Goal: Task Accomplishment & Management: Use online tool/utility

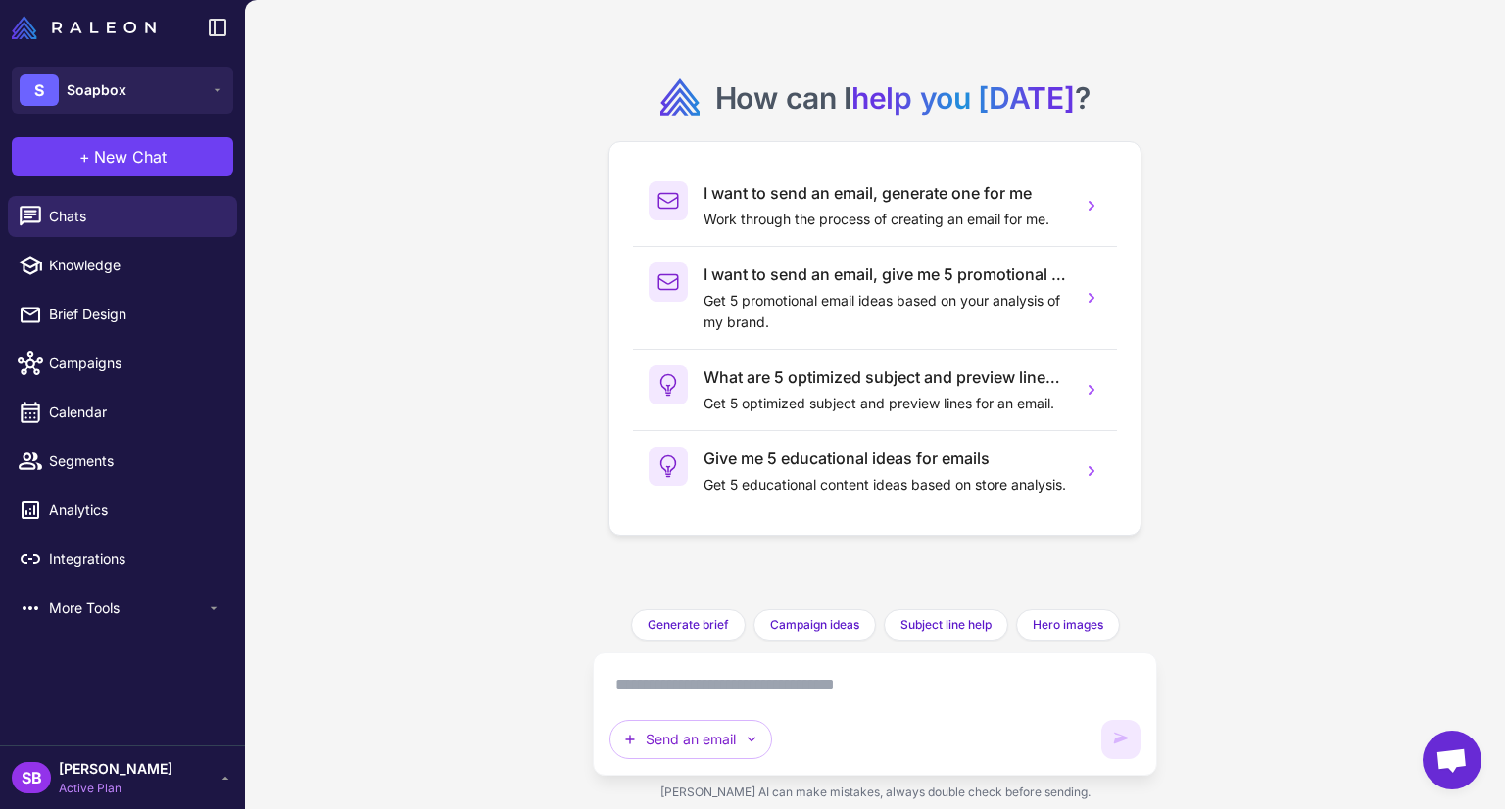
click at [100, 467] on span "Segments" at bounding box center [135, 462] width 172 height 22
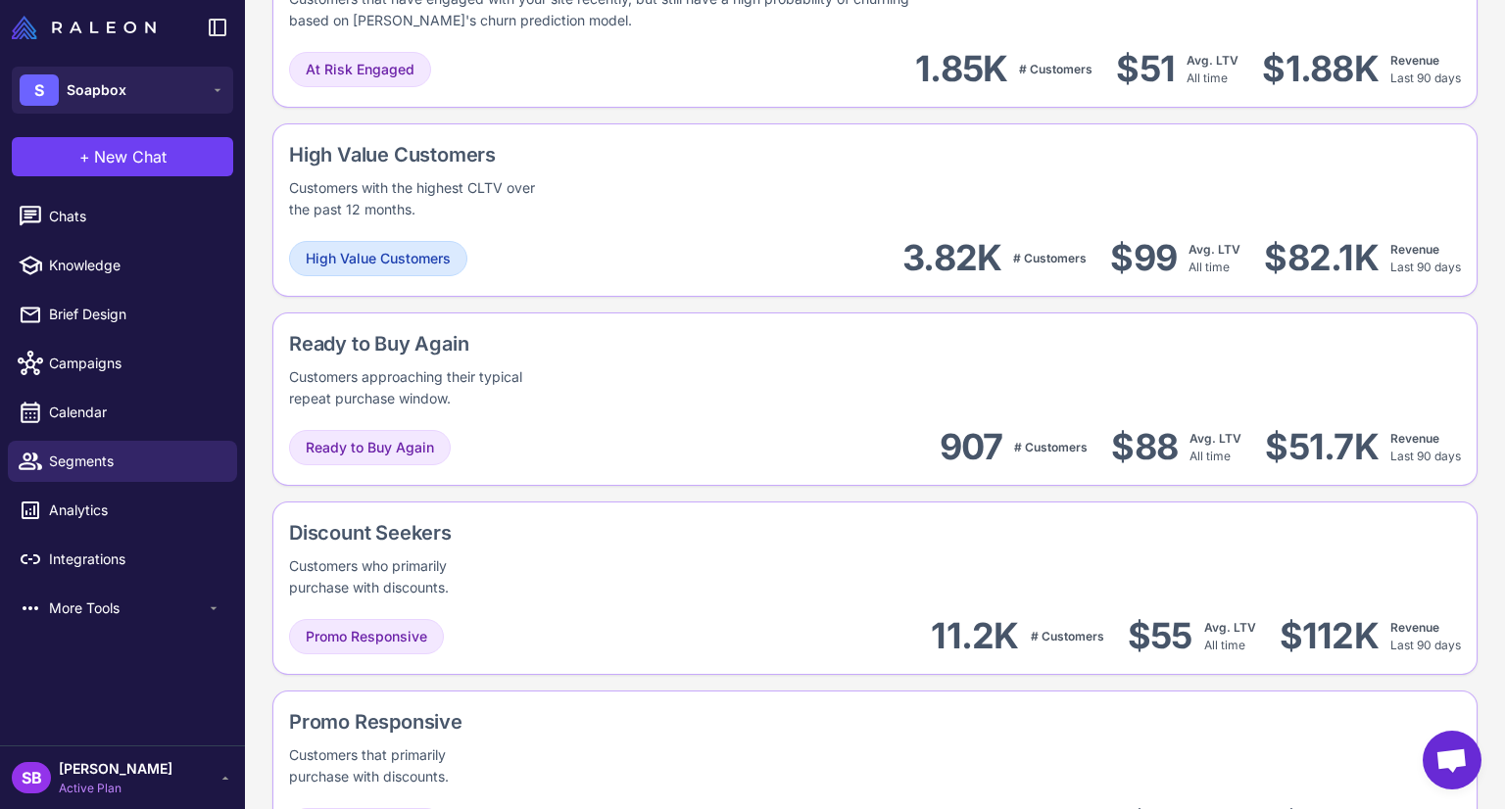
scroll to position [1541, 0]
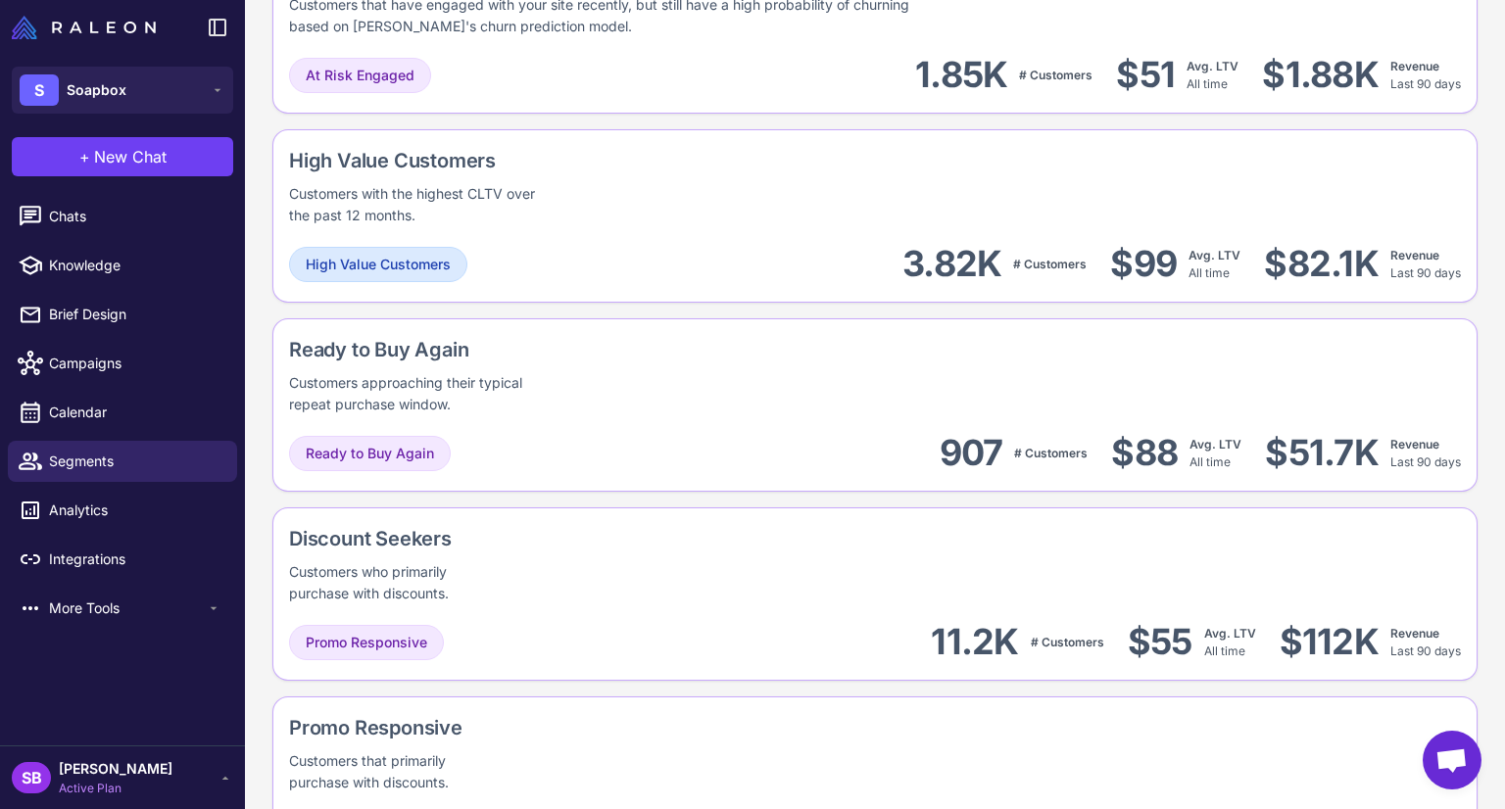
click at [473, 362] on div "Ready to Buy Again Customers approaching their typical repeat purchase window." at bounding box center [488, 375] width 399 height 80
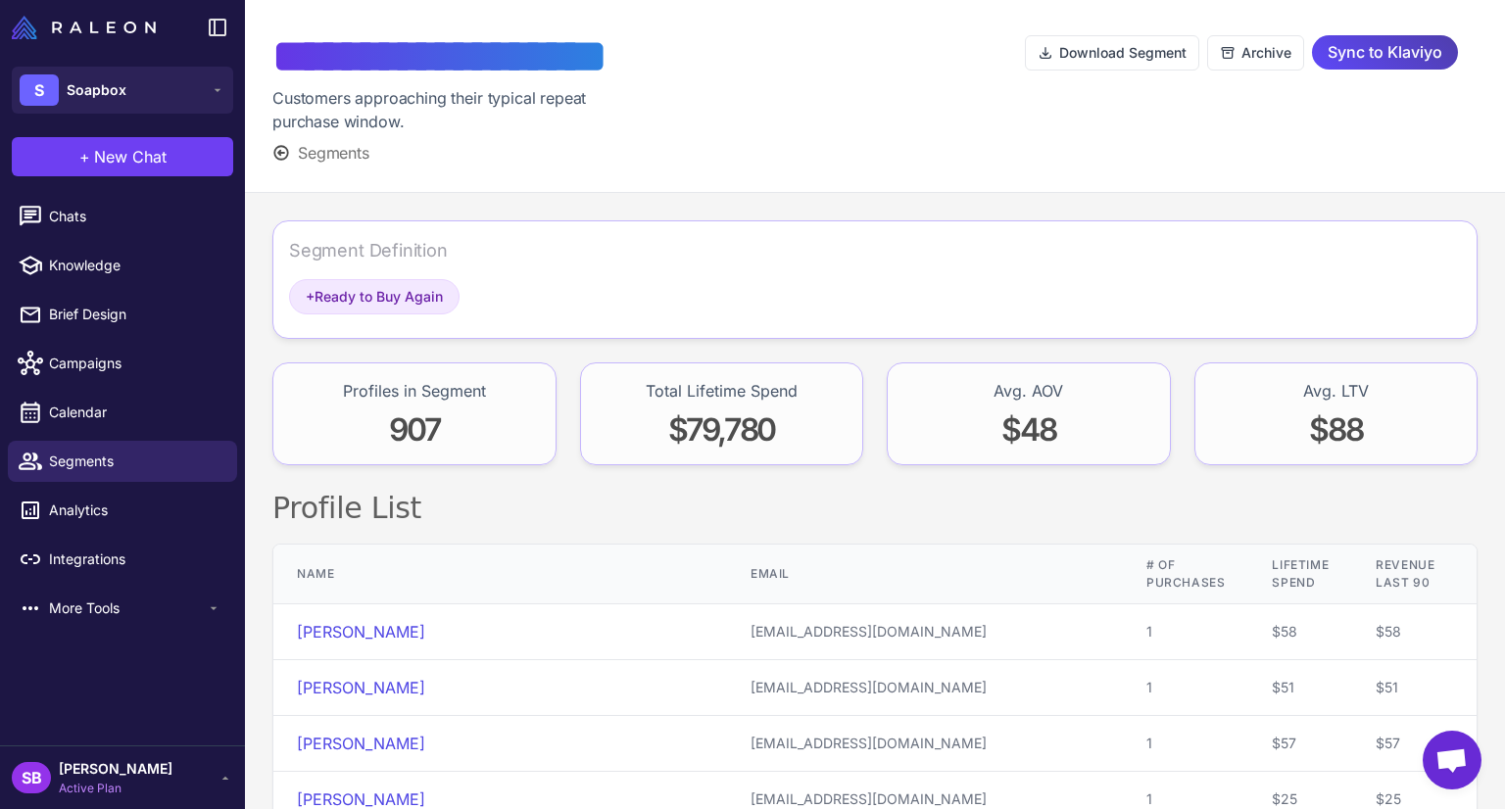
click at [1367, 57] on span "Sync to Klaviyo" at bounding box center [1385, 52] width 115 height 34
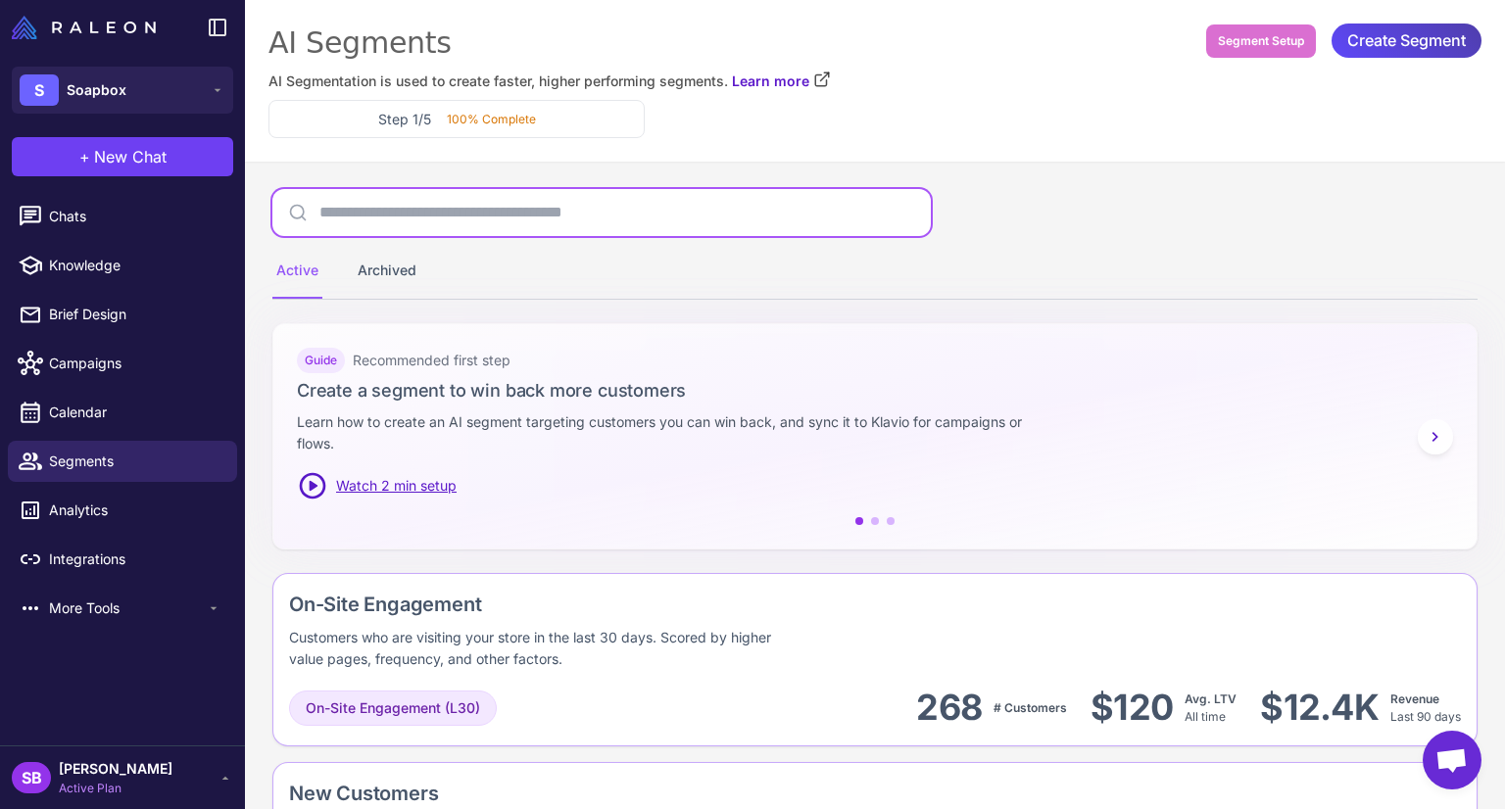
click at [424, 201] on input "text" at bounding box center [601, 212] width 659 height 47
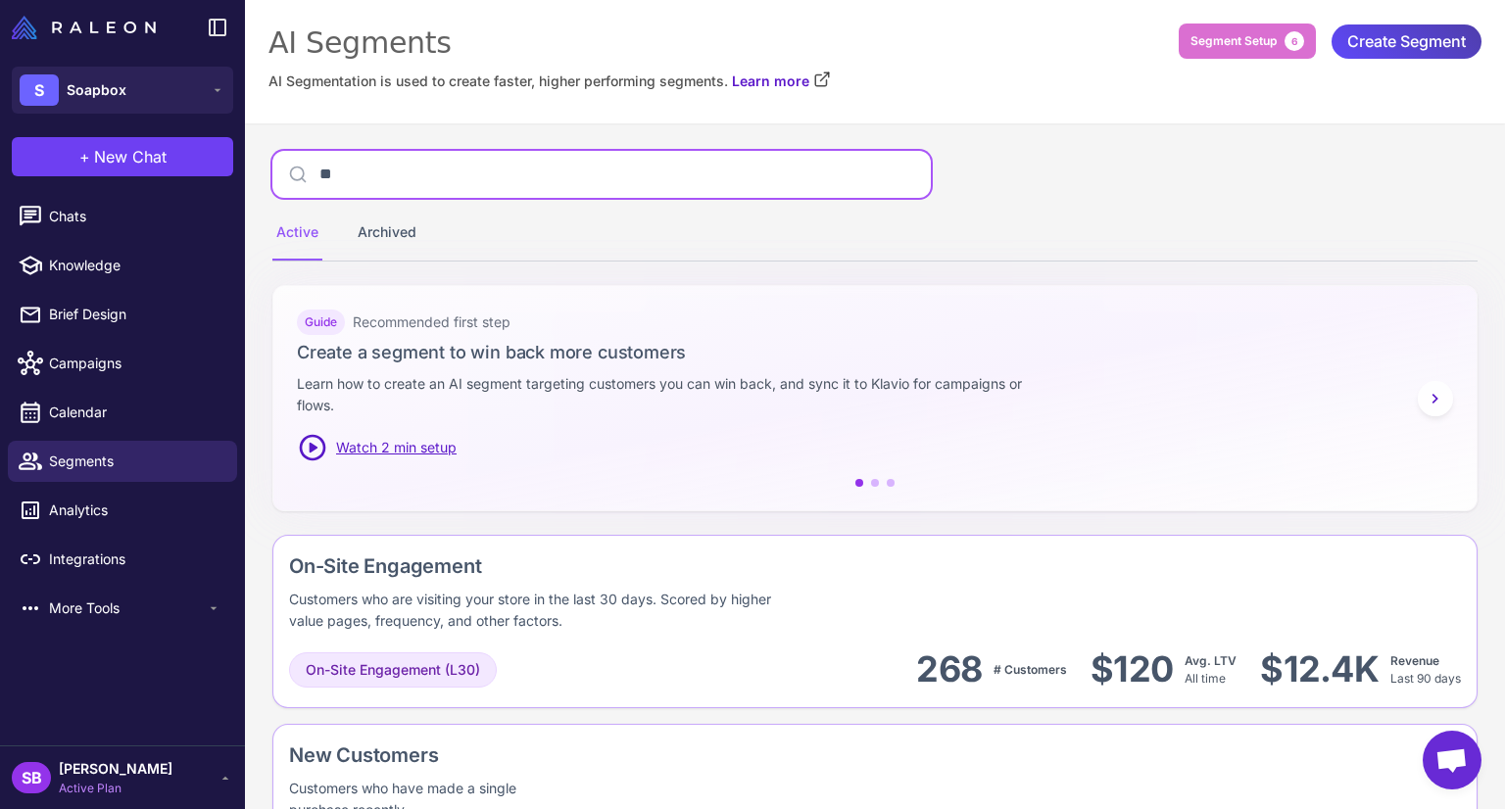
type input "*"
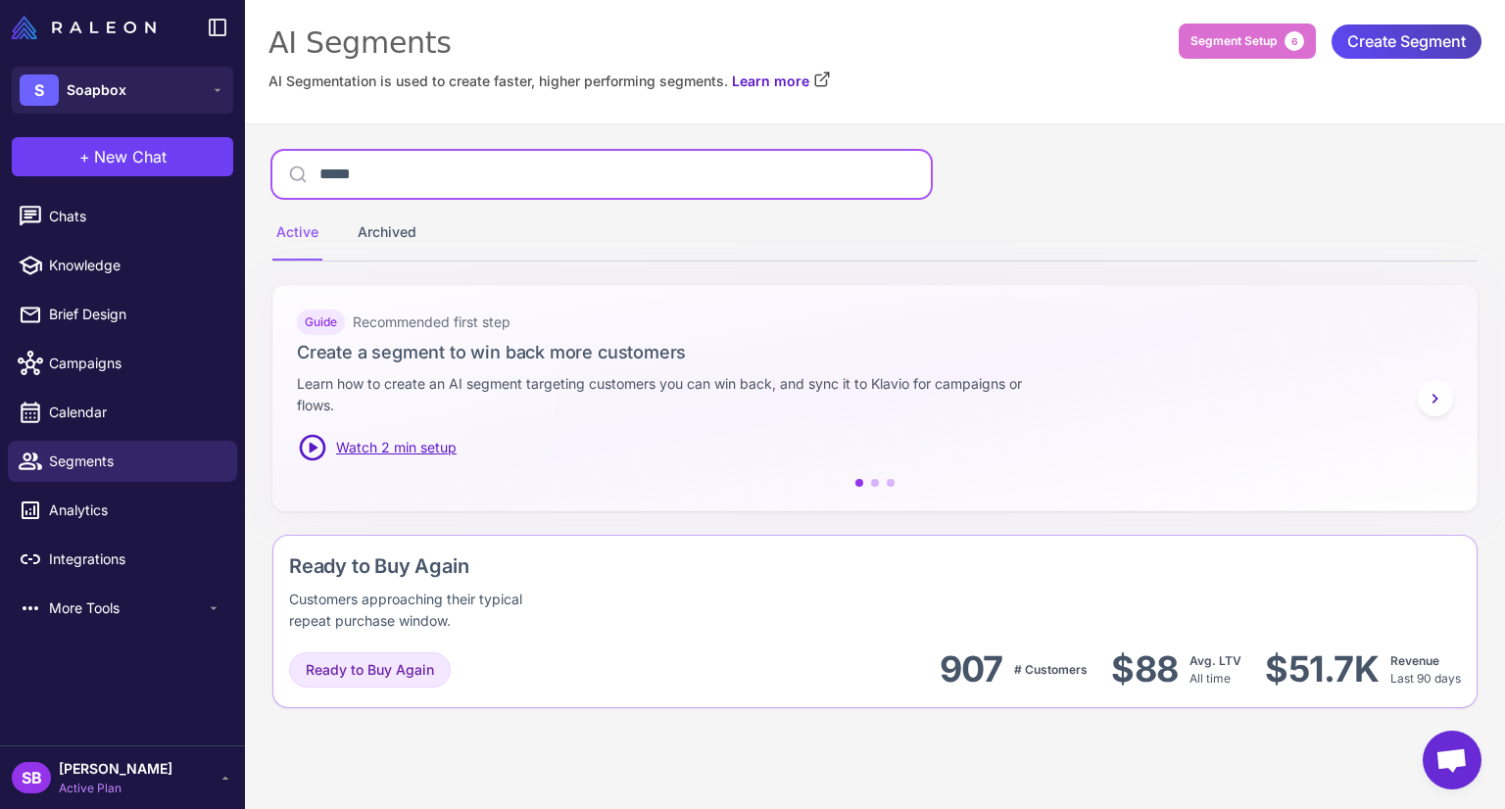
type input "*****"
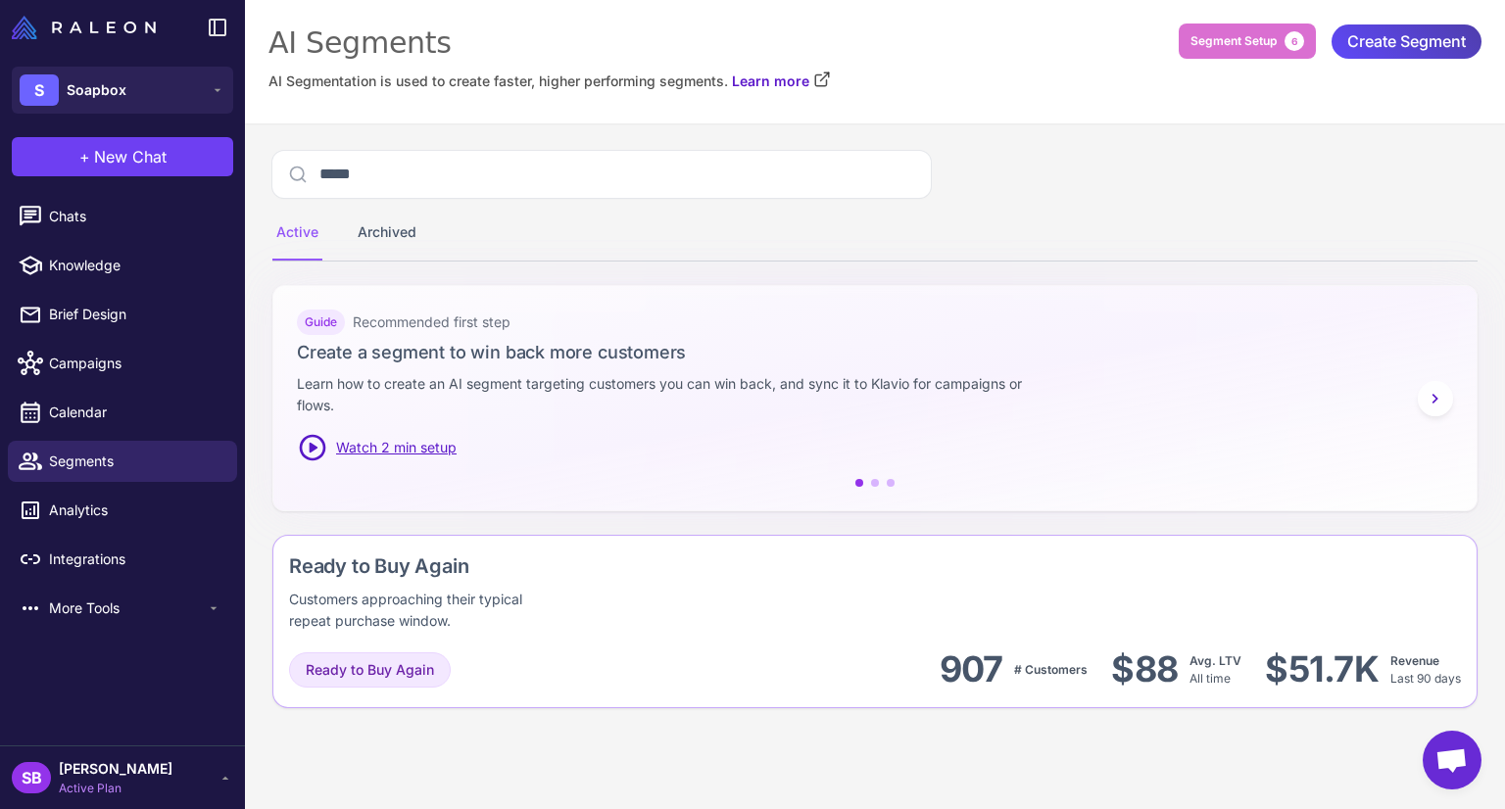
click at [433, 593] on div "Customers approaching their typical repeat purchase window." at bounding box center [422, 610] width 266 height 43
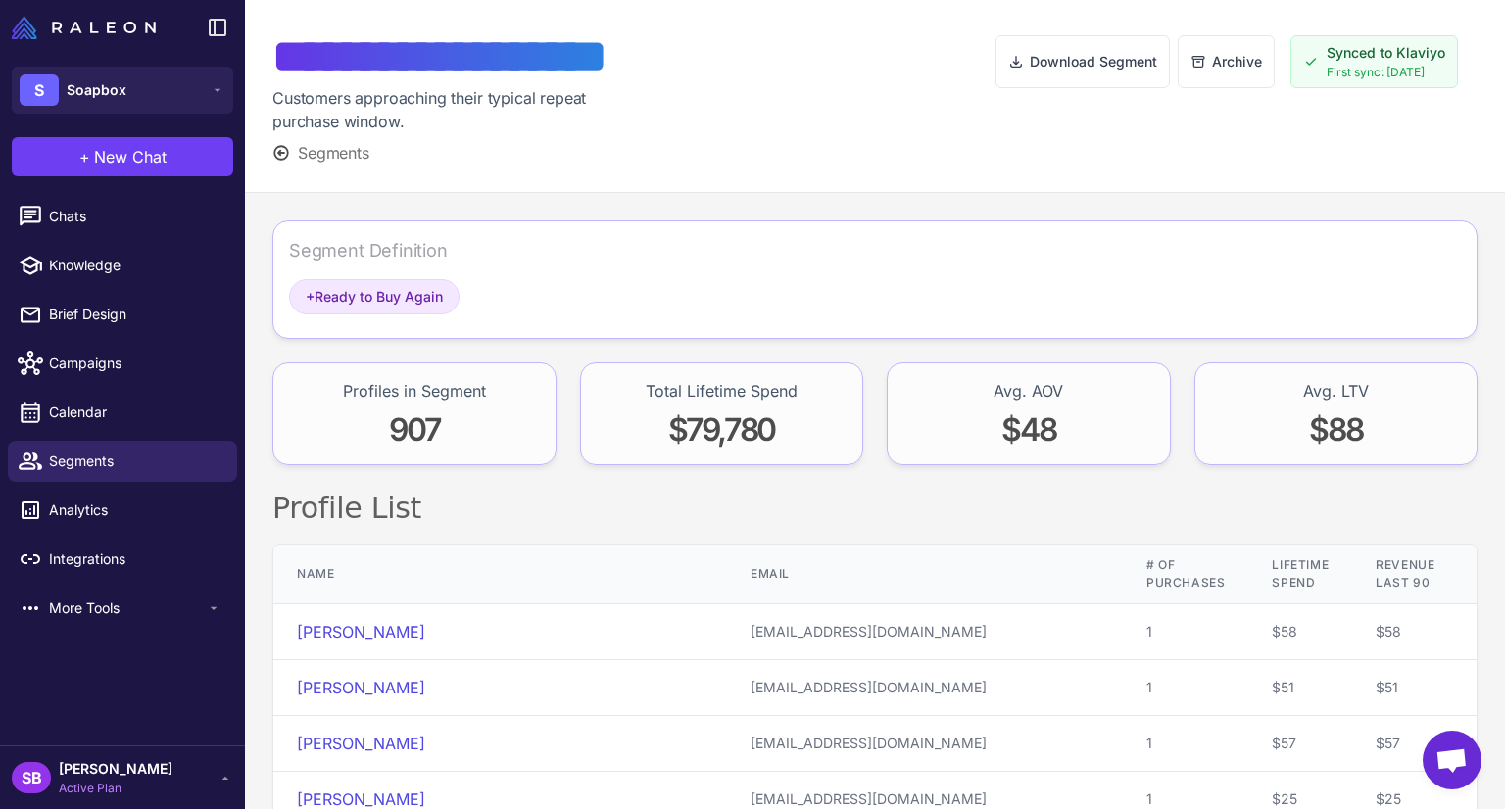
click at [346, 297] on span "+ Ready to Buy Again" at bounding box center [374, 297] width 137 height 22
click at [329, 152] on span "Segments" at bounding box center [334, 153] width 72 height 24
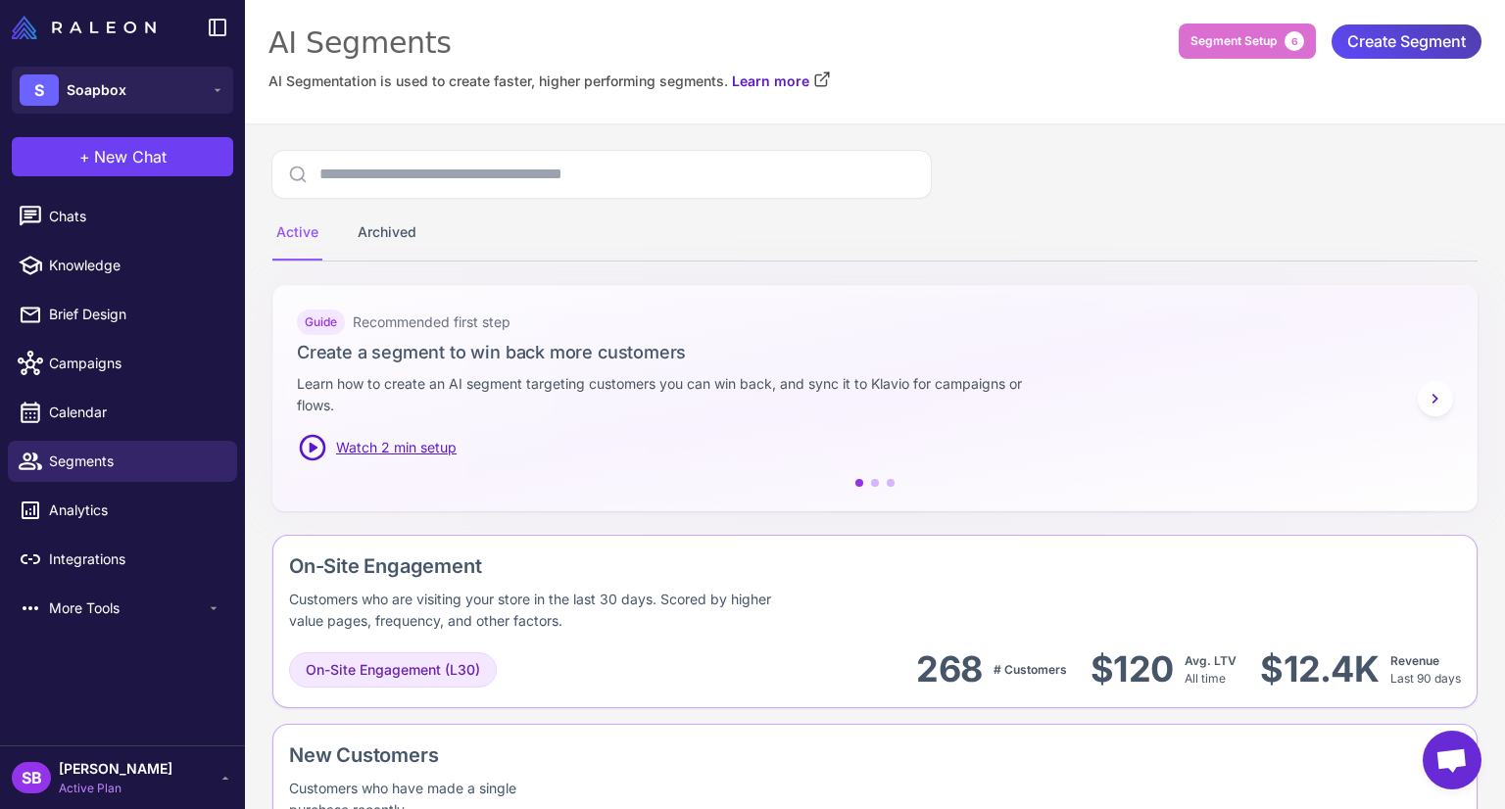
click at [1399, 52] on span "Create Segment" at bounding box center [1407, 42] width 119 height 34
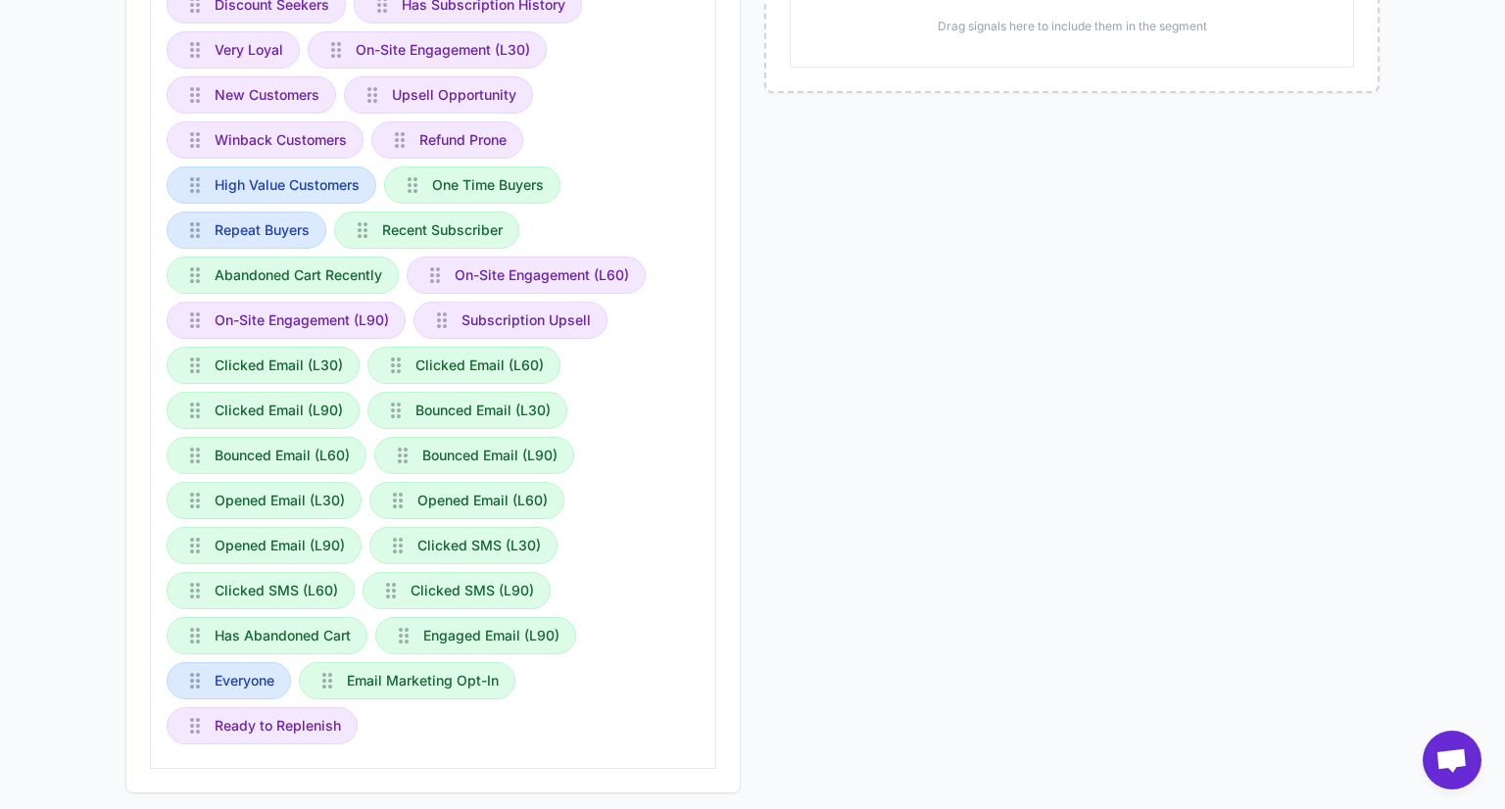
scroll to position [541, 0]
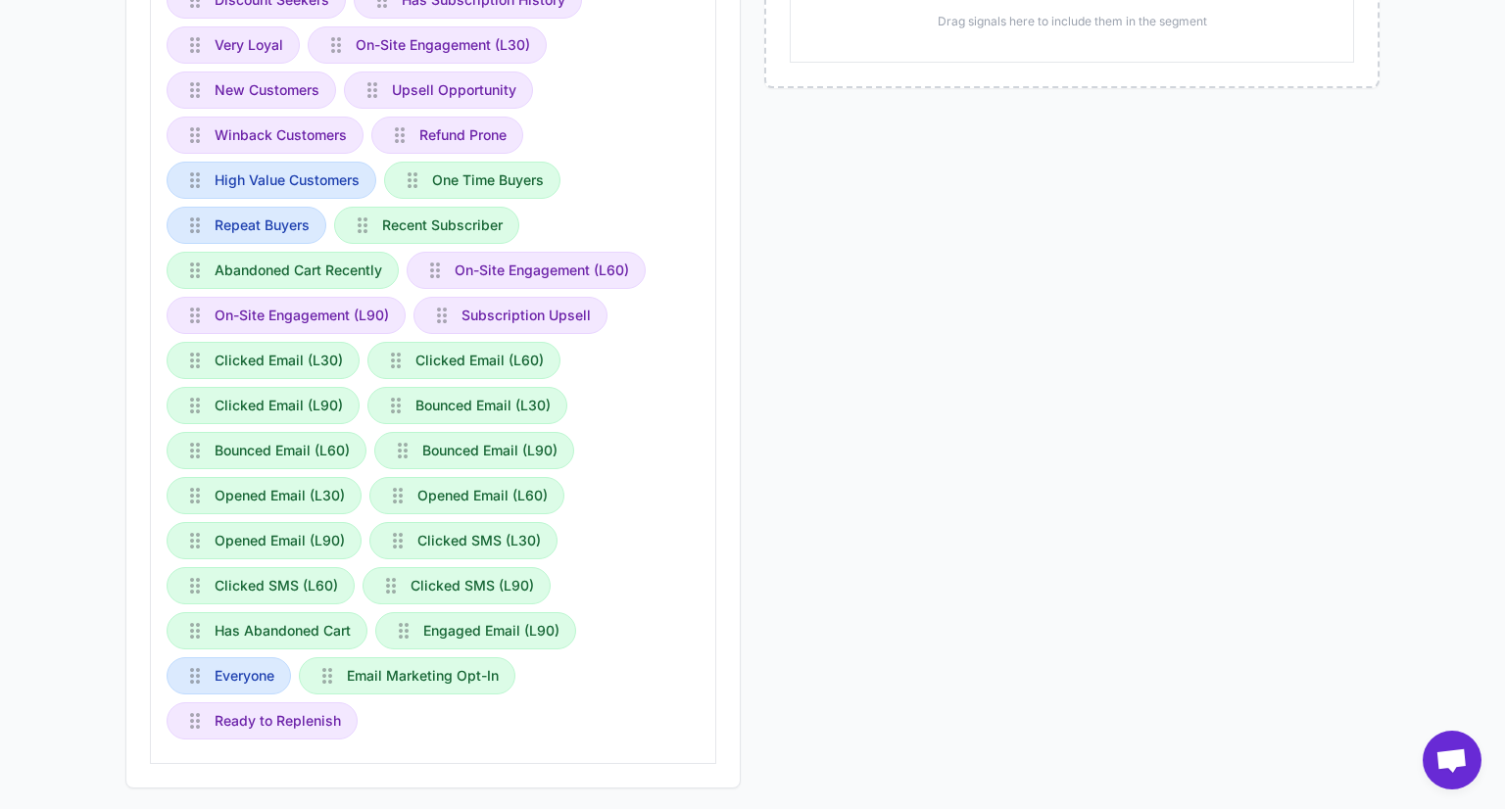
click at [290, 718] on span "Ready to Replenish" at bounding box center [278, 722] width 126 height 22
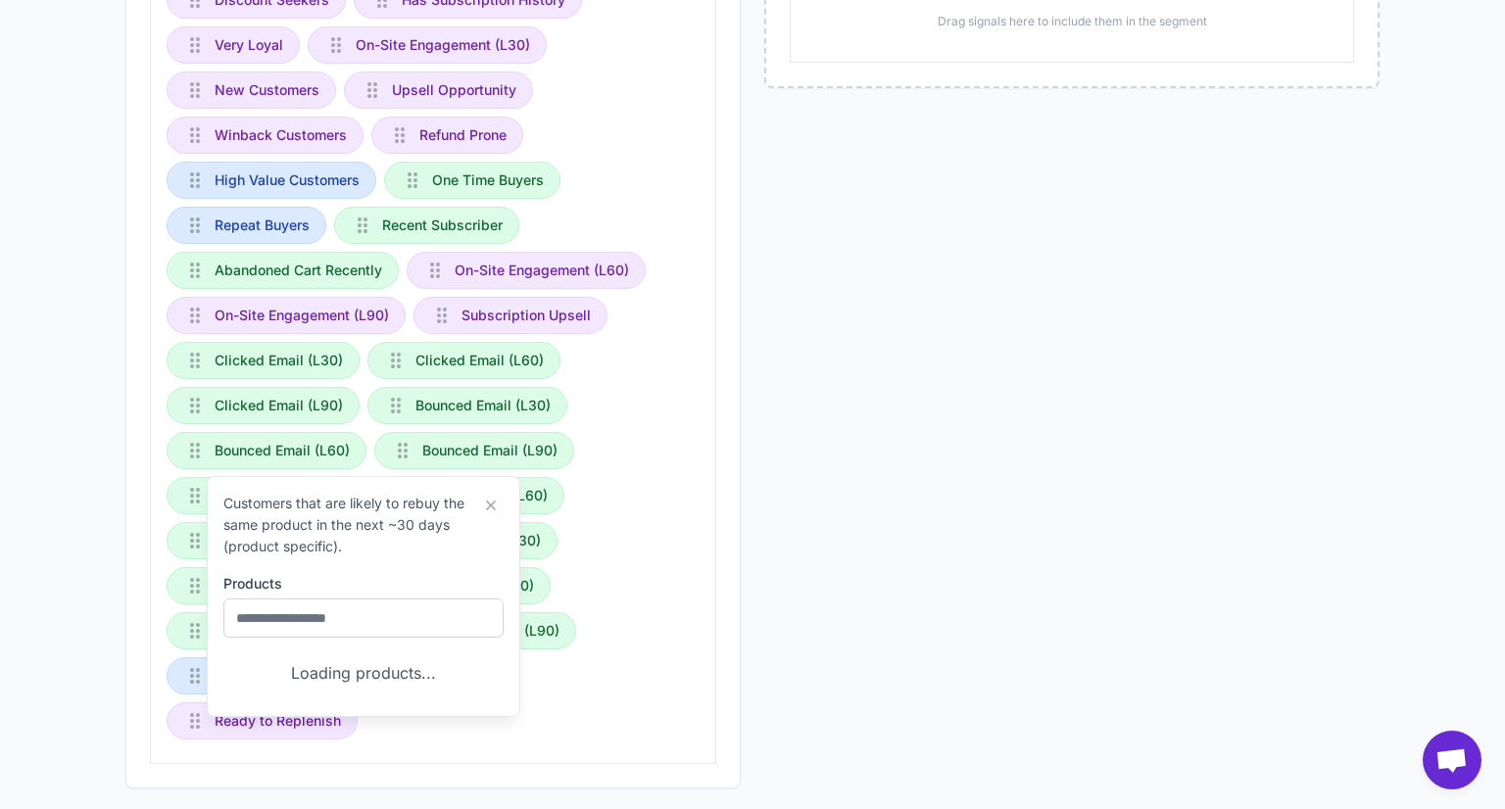
click at [173, 717] on div "Ready to Replenish" at bounding box center [262, 721] width 191 height 37
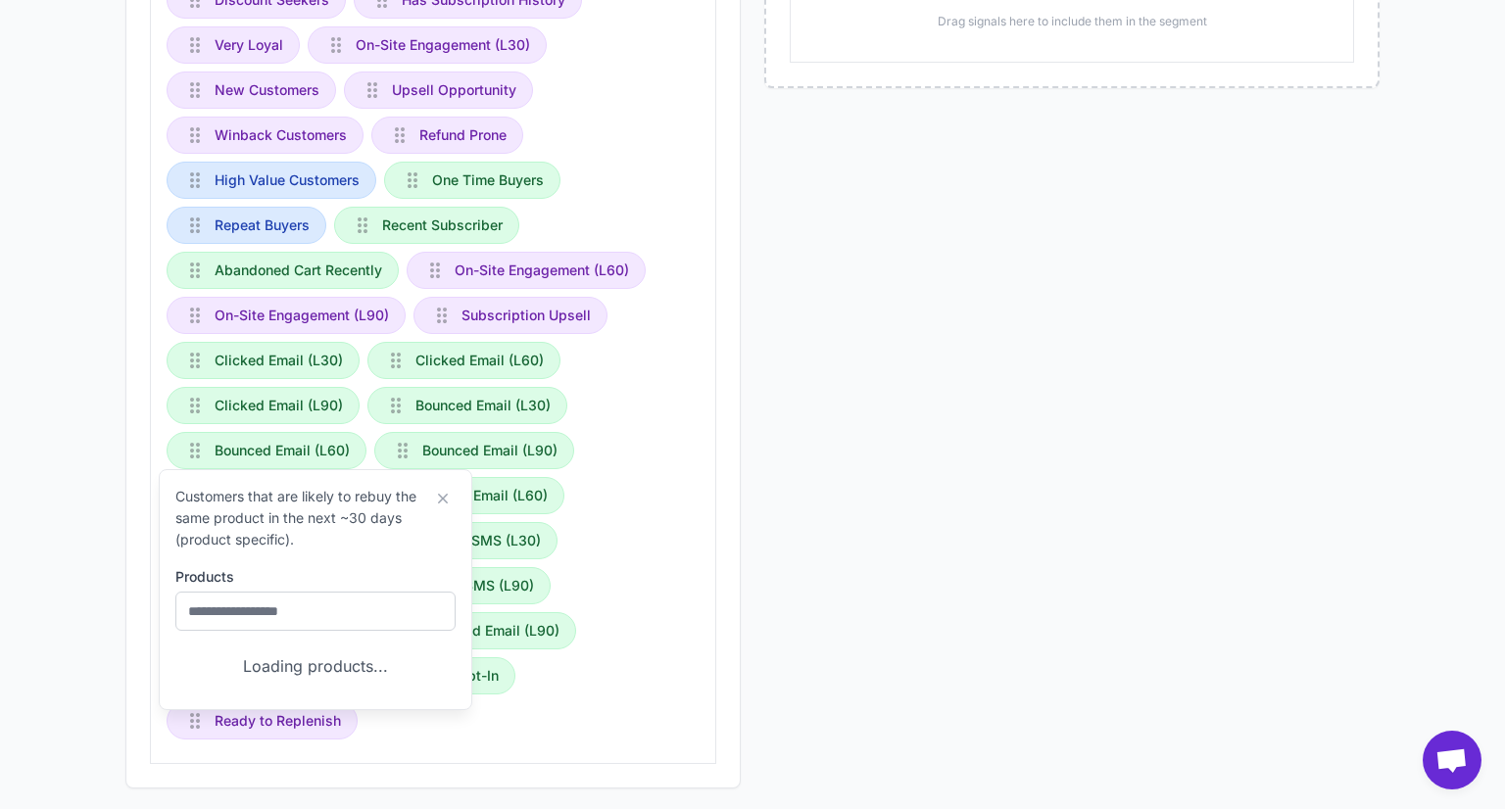
click at [74, 672] on div "Available Signals All Raleon AI Raleon Insights Rules Has Returned Ready to Buy…" at bounding box center [752, 247] width 1427 height 1083
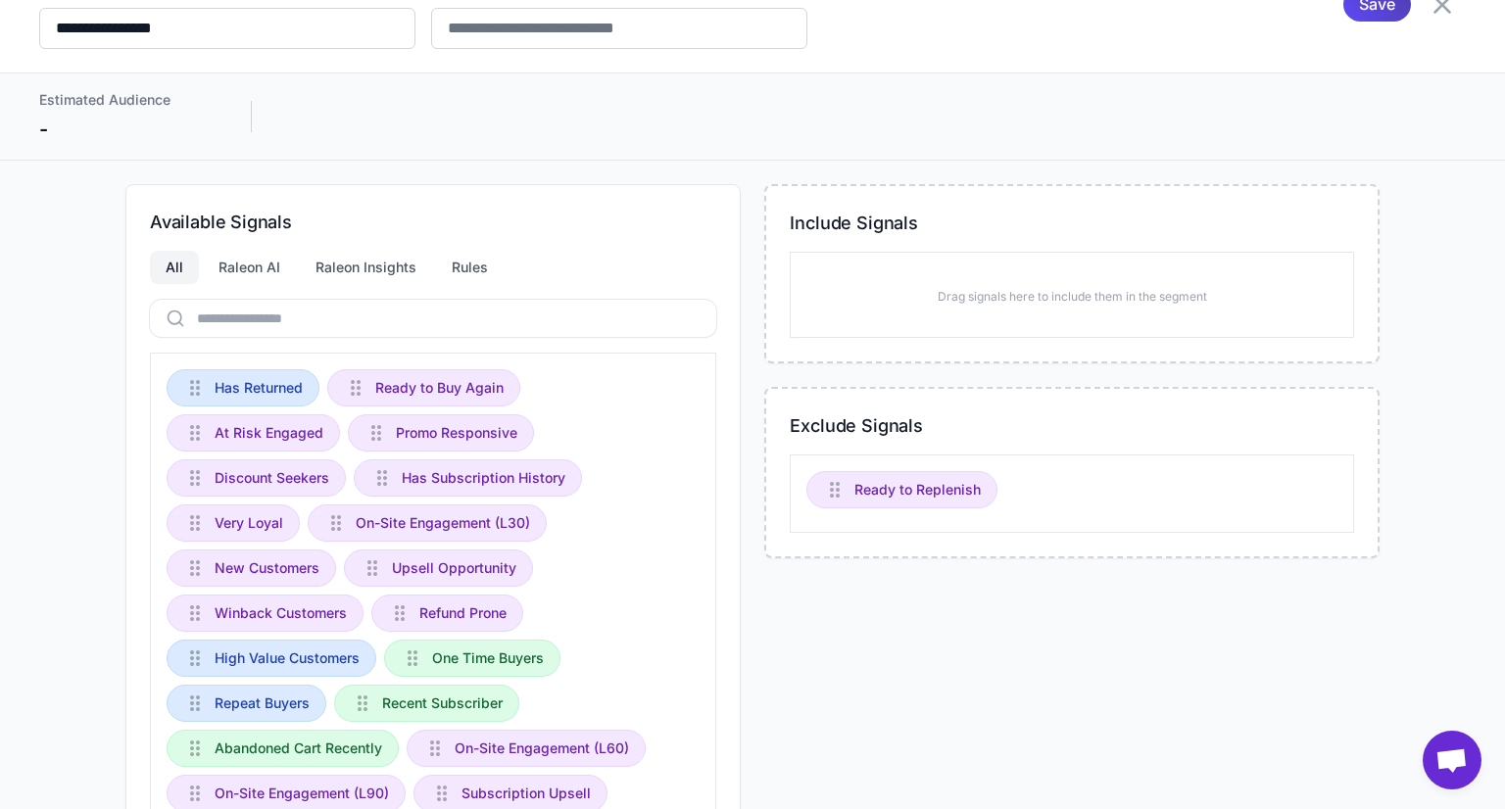
scroll to position [0, 0]
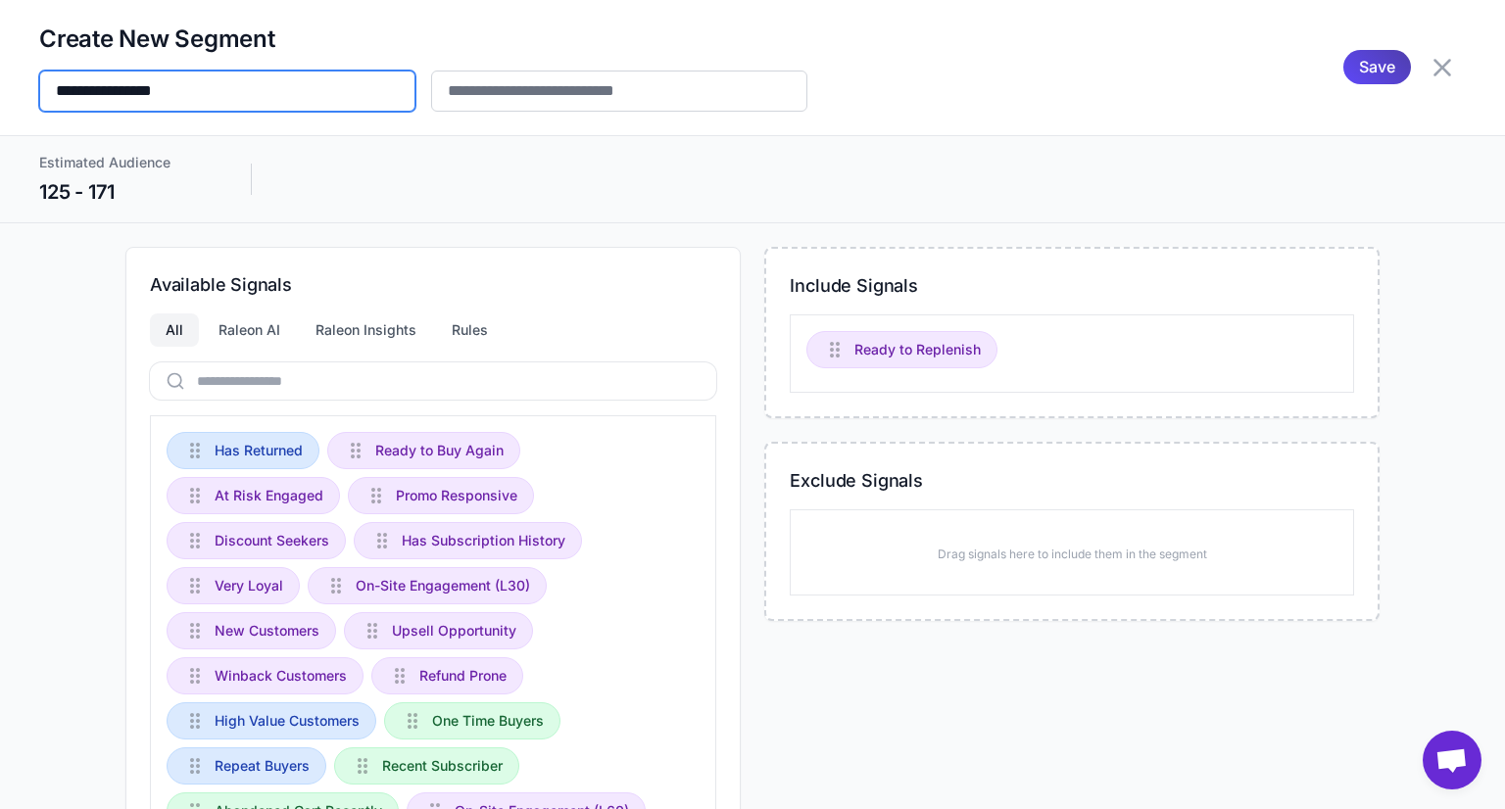
click at [228, 90] on input "**********" at bounding box center [227, 91] width 376 height 41
type input "**********"
click at [635, 188] on div "Estimated Audience 125 - 171" at bounding box center [752, 179] width 1427 height 55
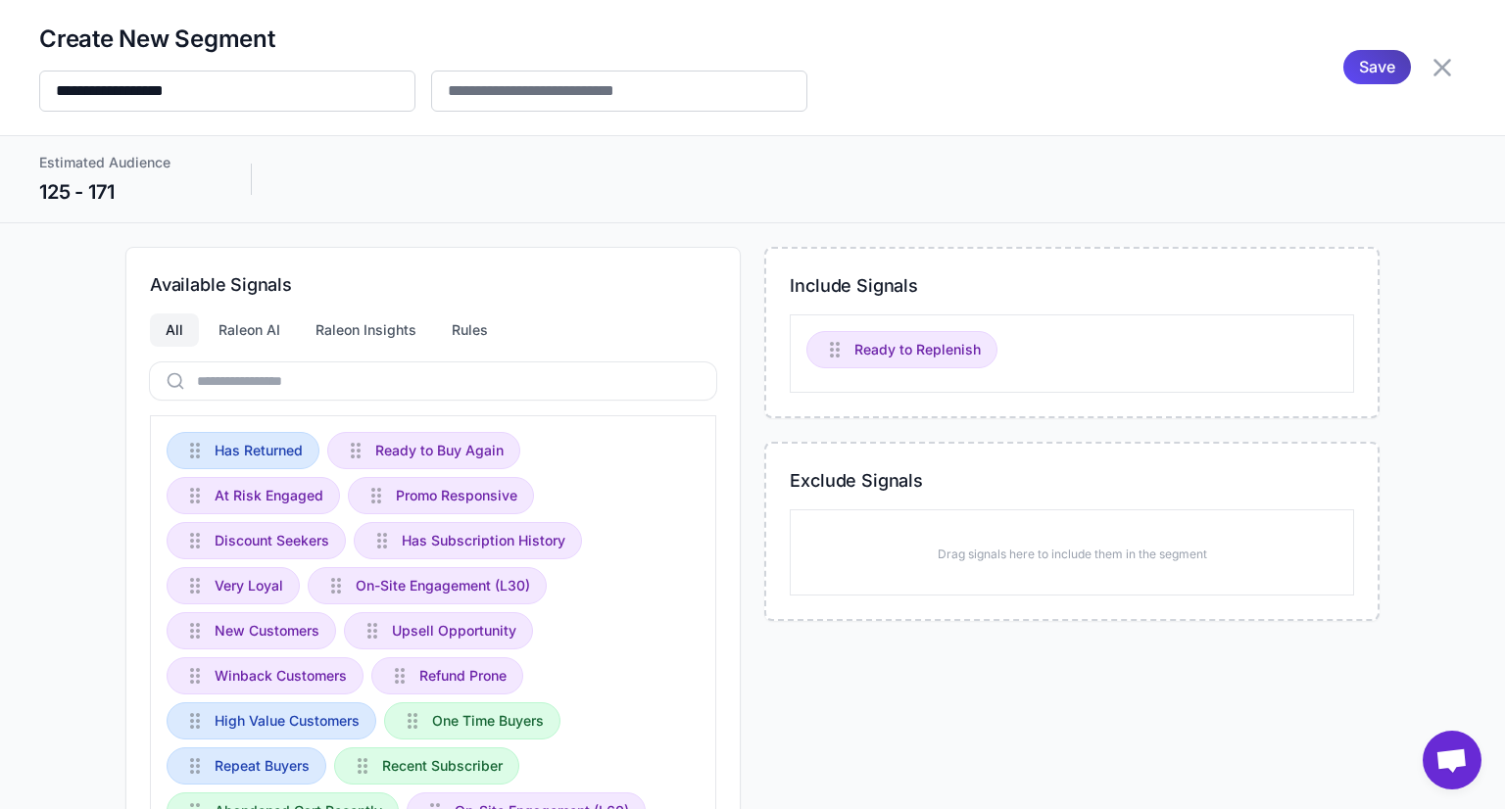
click at [914, 343] on span "Ready to Replenish" at bounding box center [918, 350] width 126 height 22
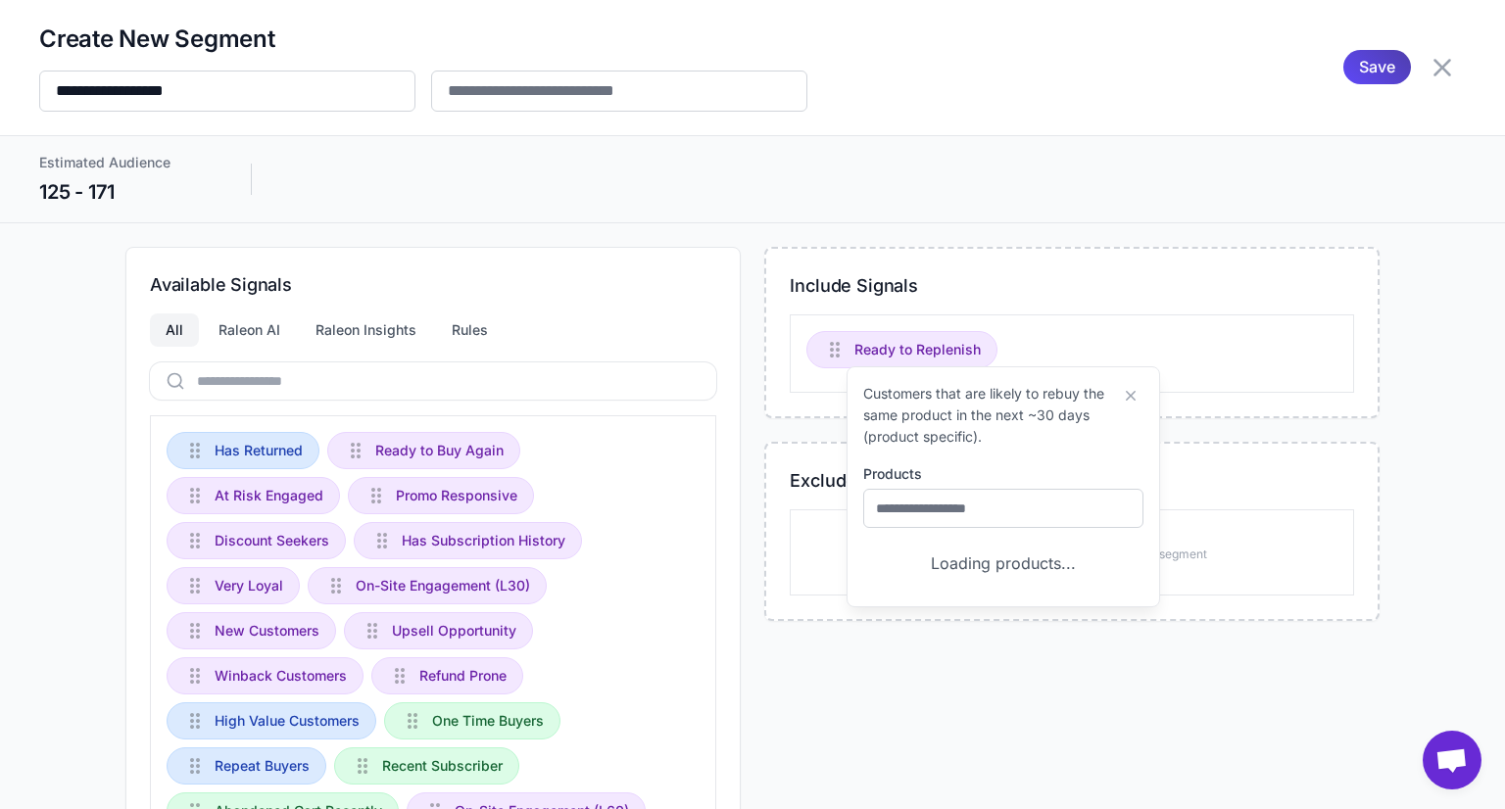
click at [933, 409] on p "Customers that are likely to rebuy the same product in the next ~30 days (produ…" at bounding box center [990, 415] width 255 height 65
copy div "Customers that are likely to rebuy the same product in the next ~30 days (produ…"
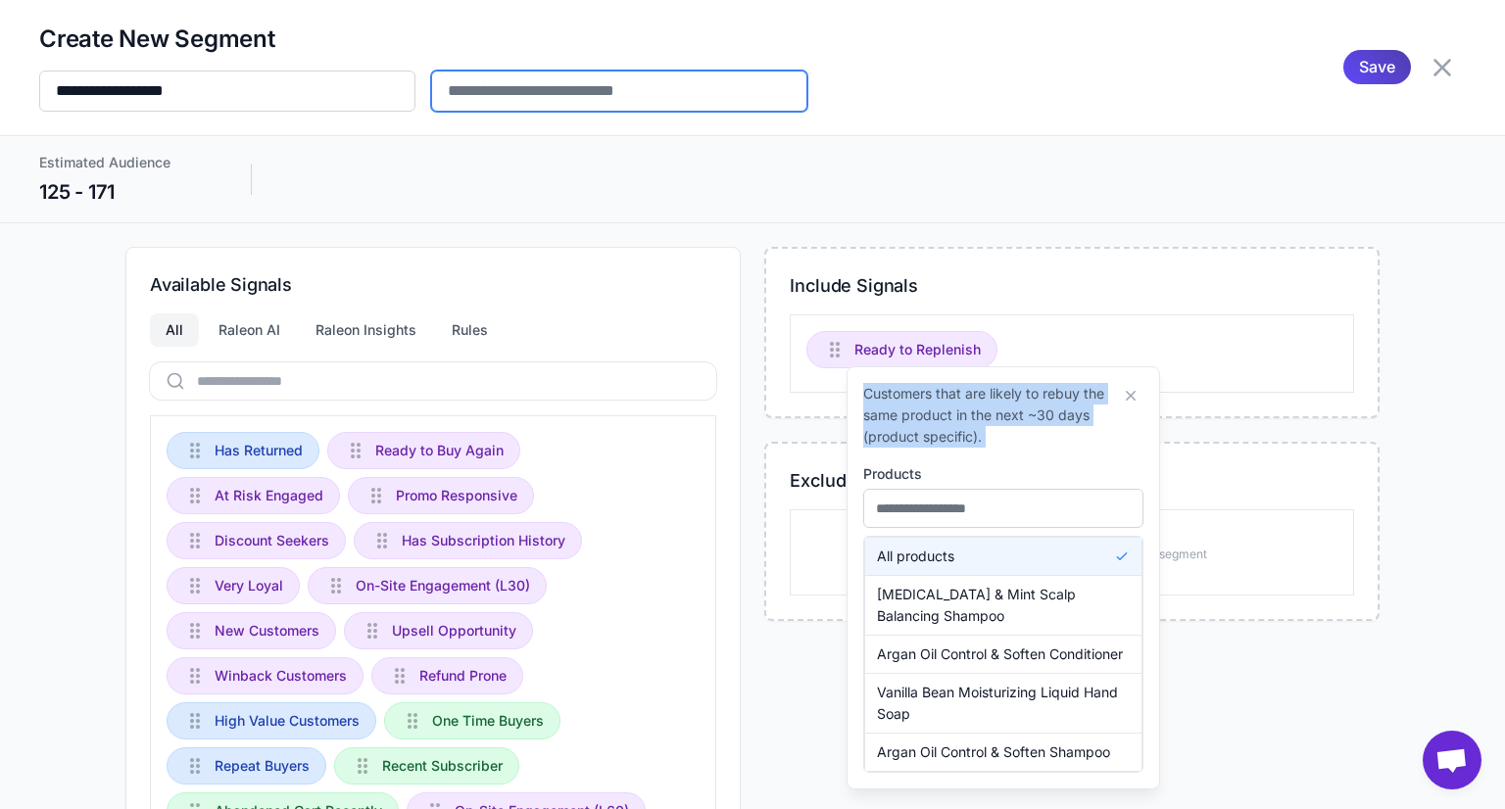
click at [497, 95] on input "text" at bounding box center [619, 91] width 376 height 41
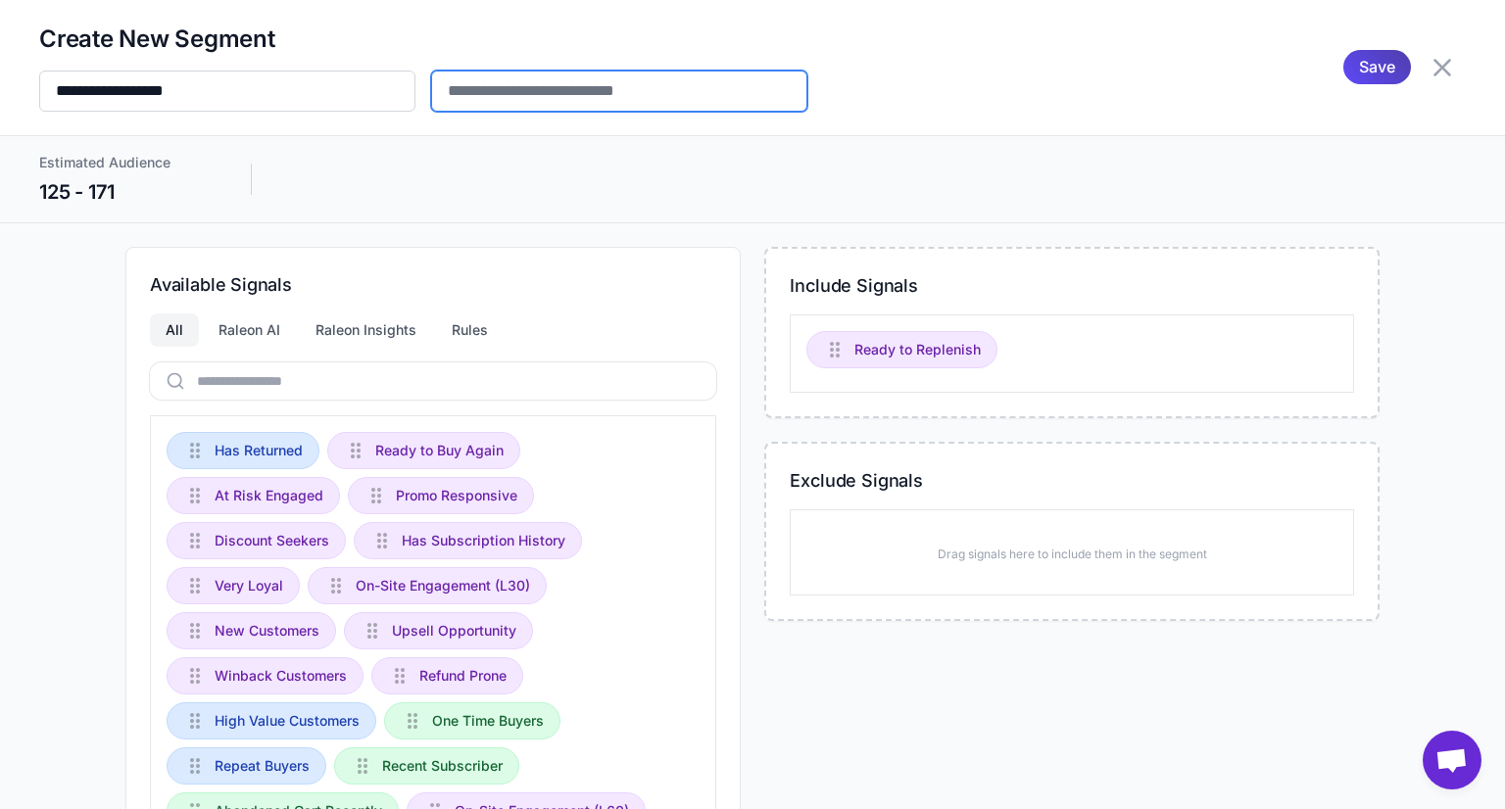
paste input "**********"
type input "**********"
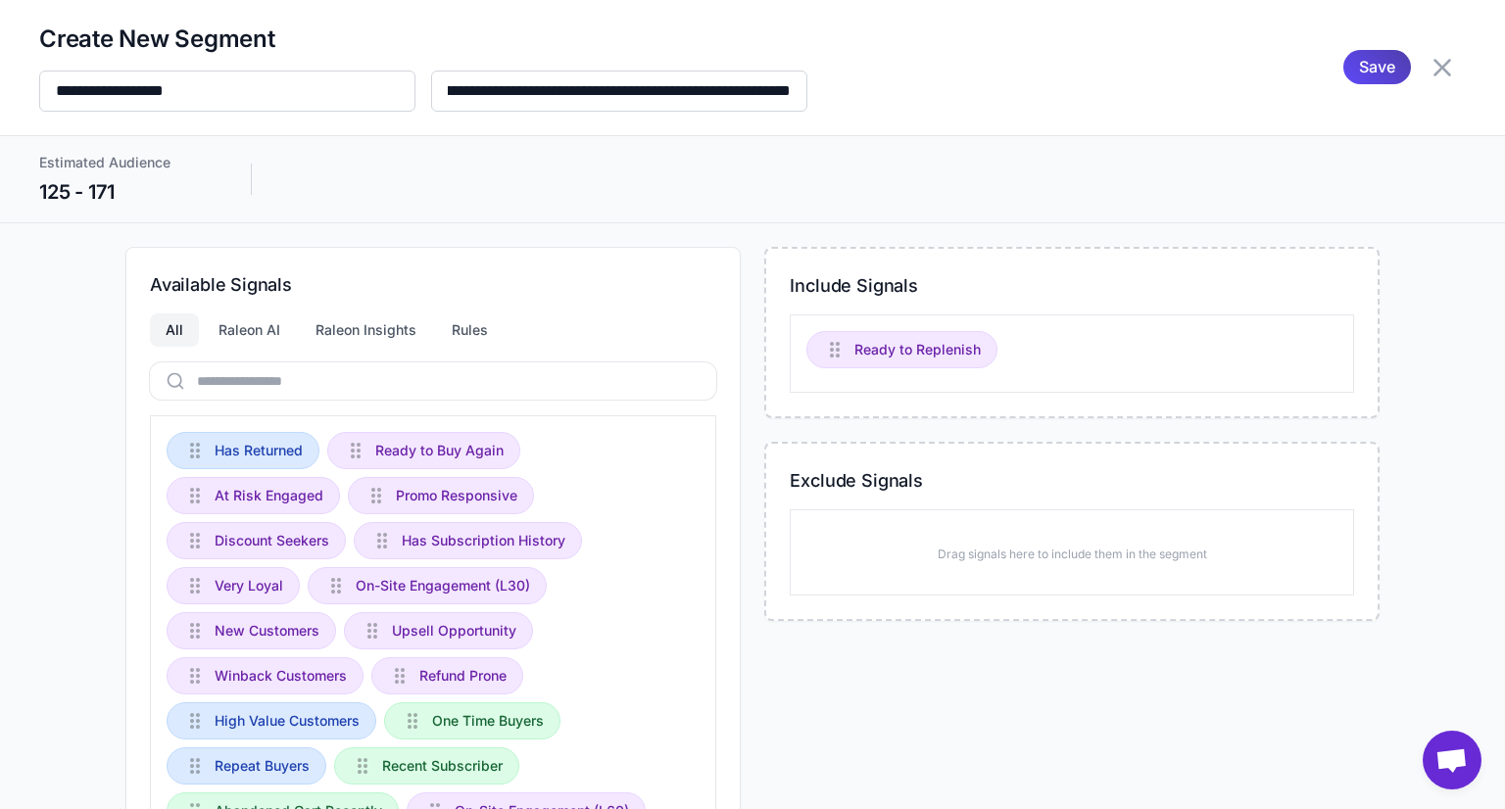
click at [631, 166] on div "Estimated Audience 125 - 171" at bounding box center [752, 179] width 1427 height 55
click at [1359, 64] on span "Save" at bounding box center [1377, 67] width 36 height 34
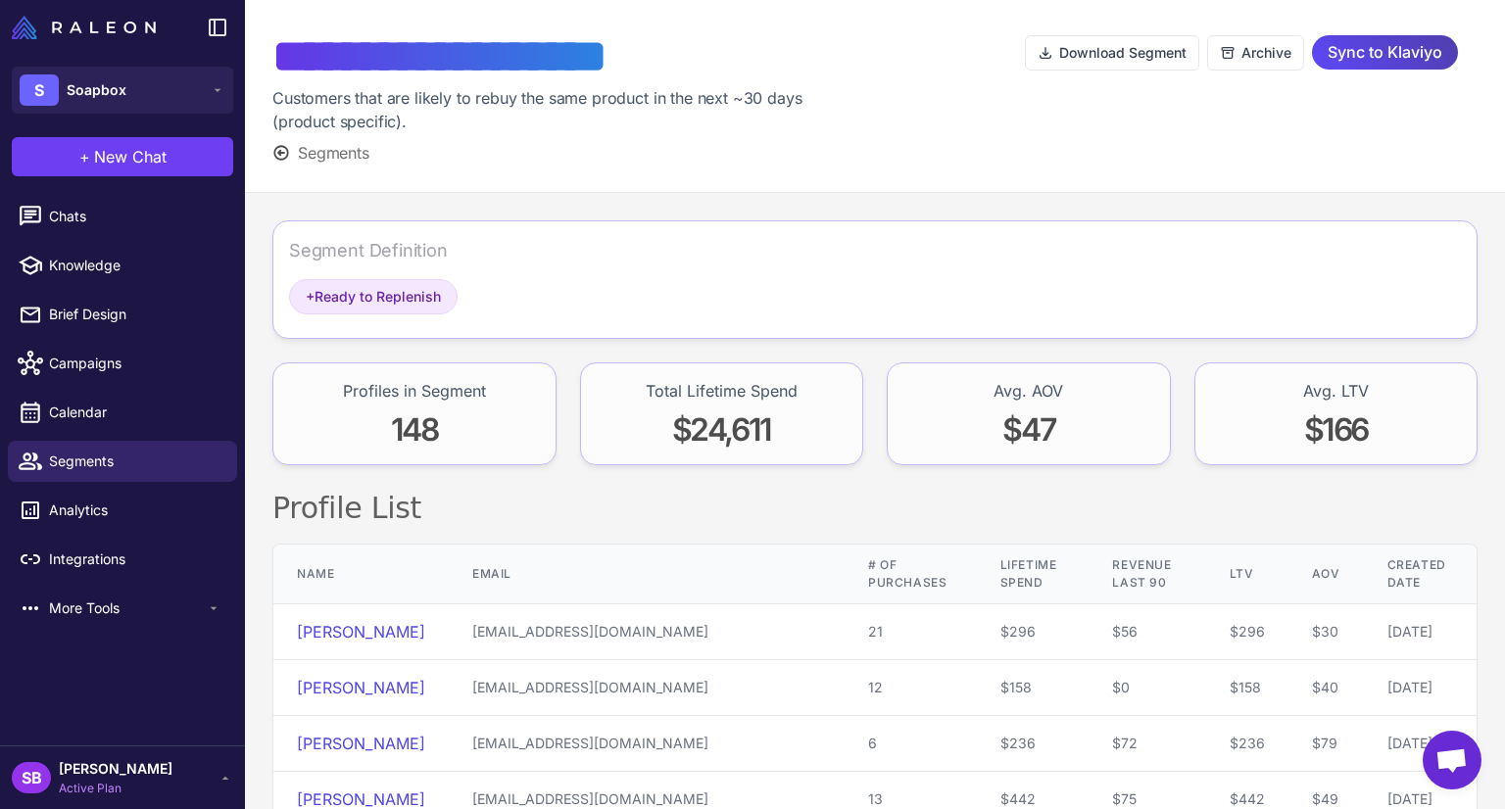
click at [1377, 35] on span "Sync to Klaviyo" at bounding box center [1385, 52] width 115 height 34
click at [339, 153] on span "Segments" at bounding box center [334, 153] width 72 height 24
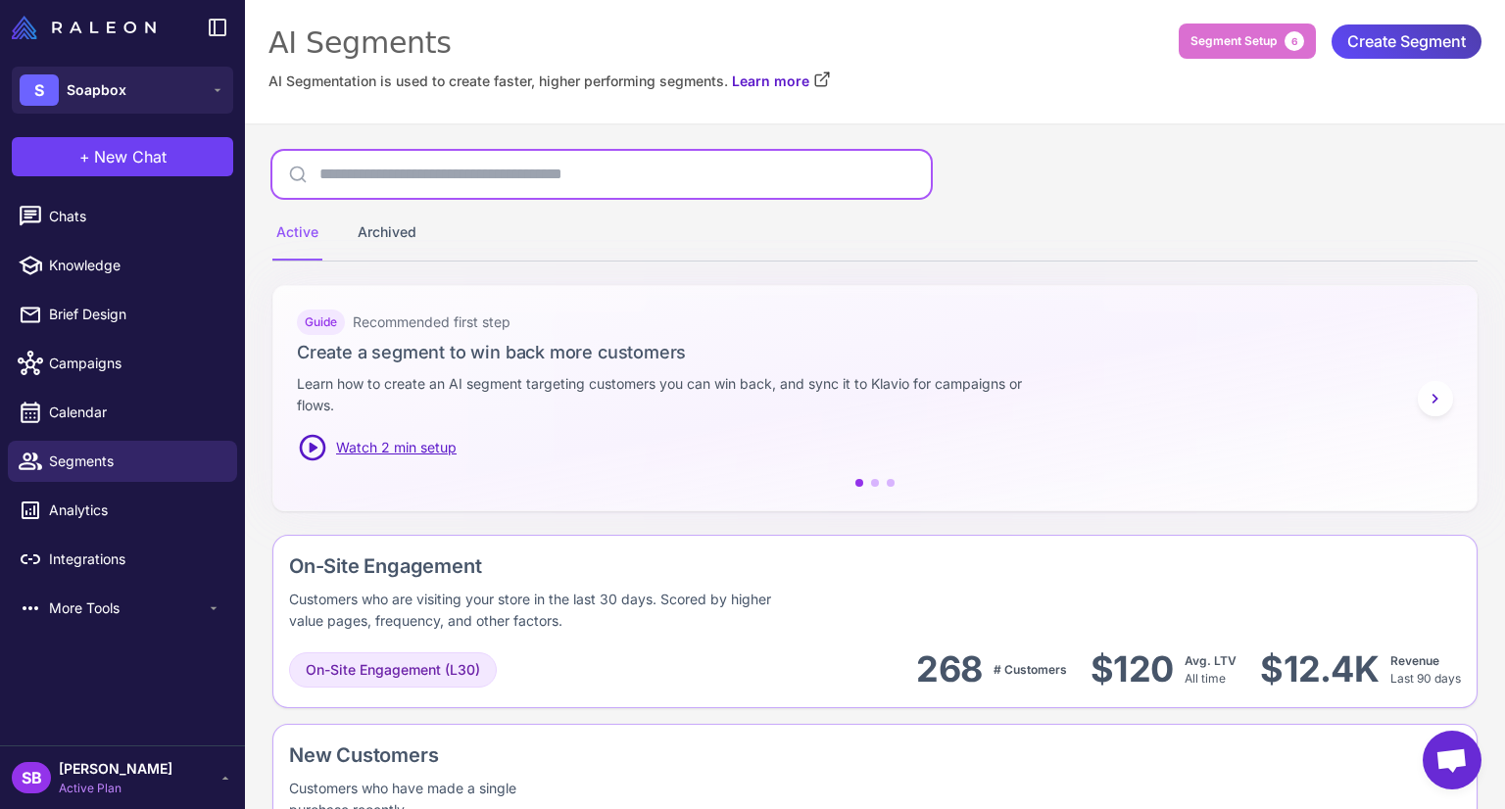
click at [380, 170] on input "text" at bounding box center [601, 174] width 659 height 47
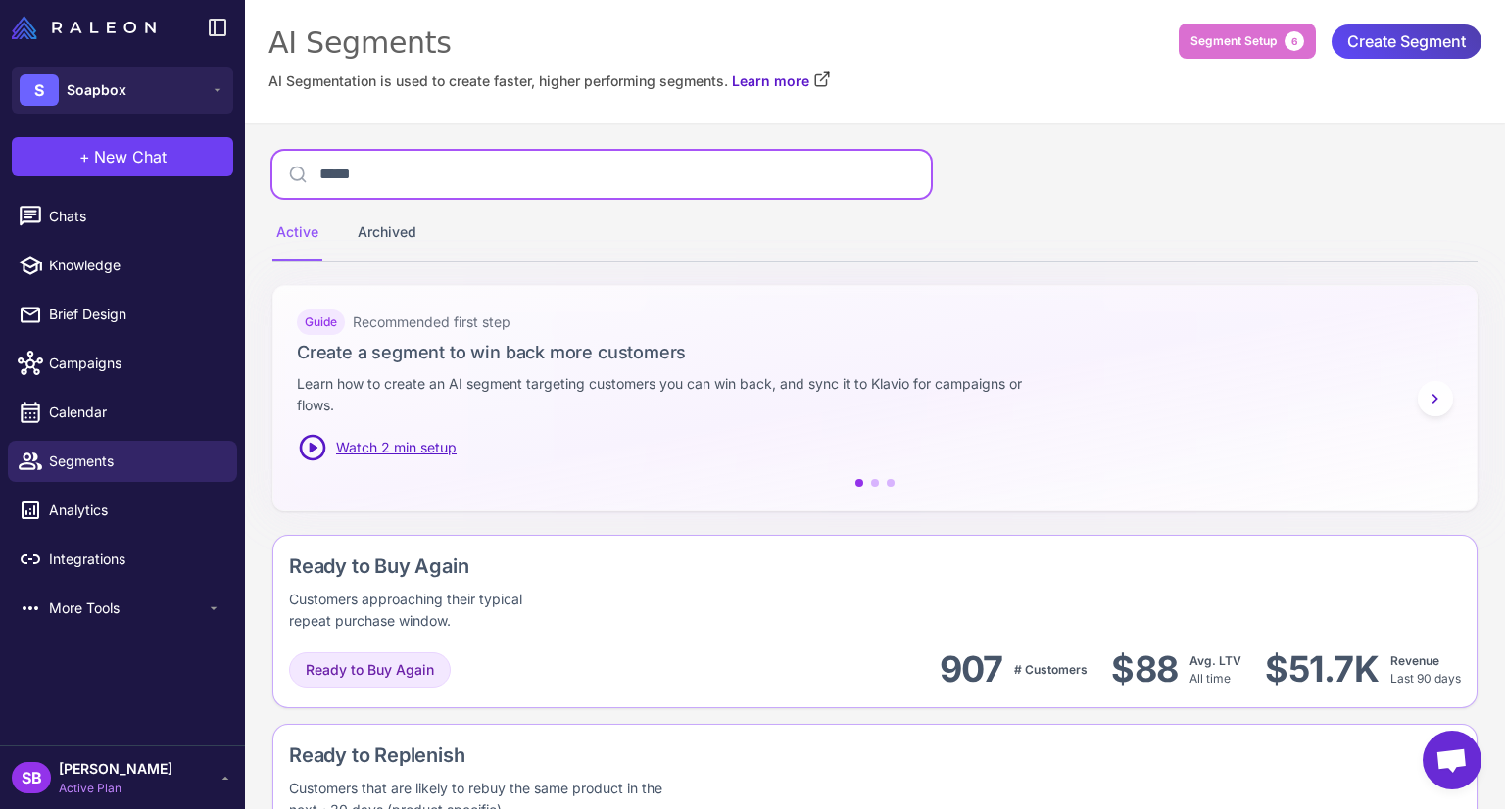
type input "*****"
